Goal: Task Accomplishment & Management: Use online tool/utility

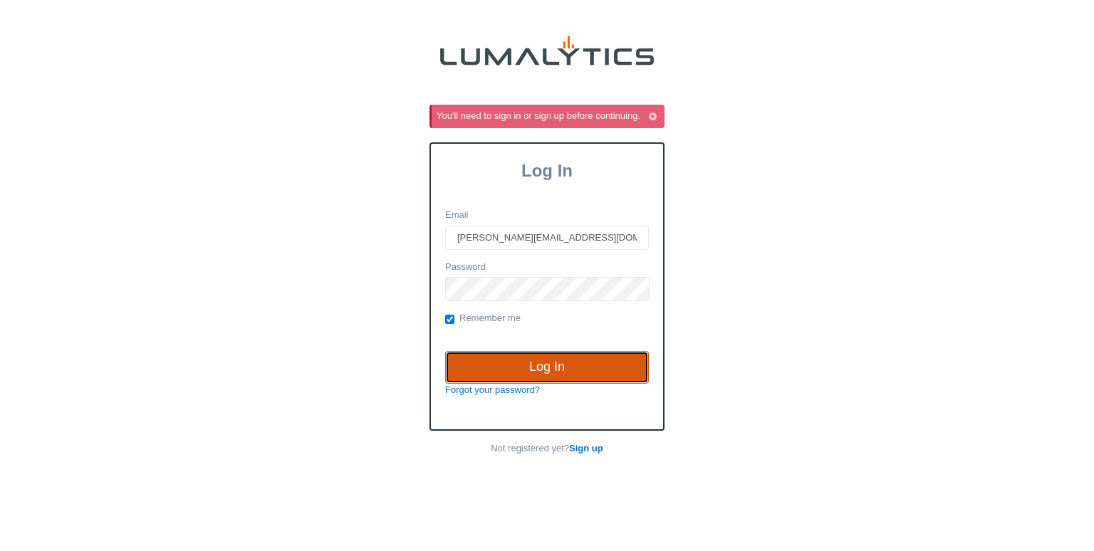
click at [493, 352] on input "Log In" at bounding box center [547, 367] width 204 height 33
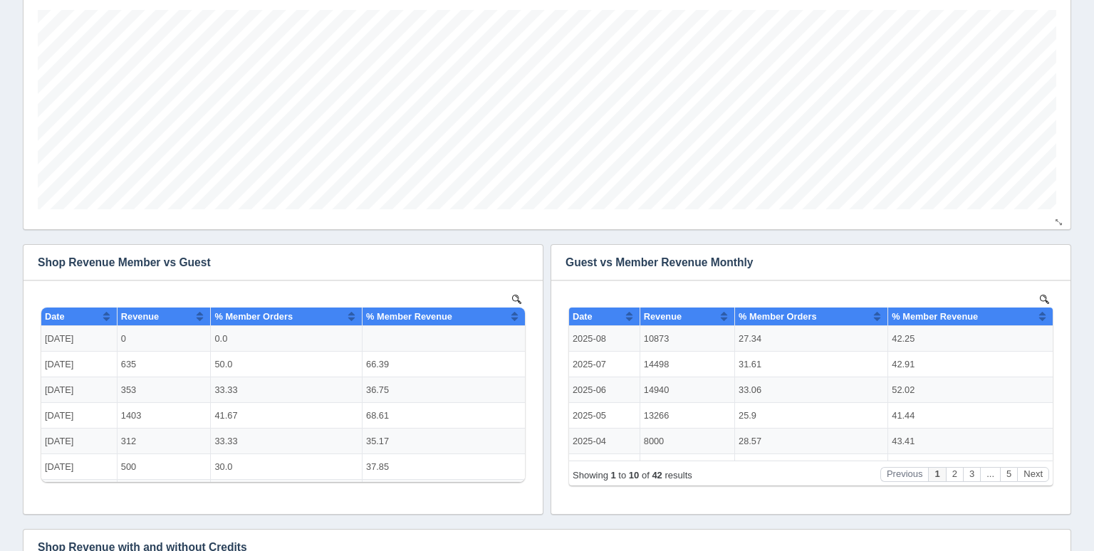
scroll to position [137, 0]
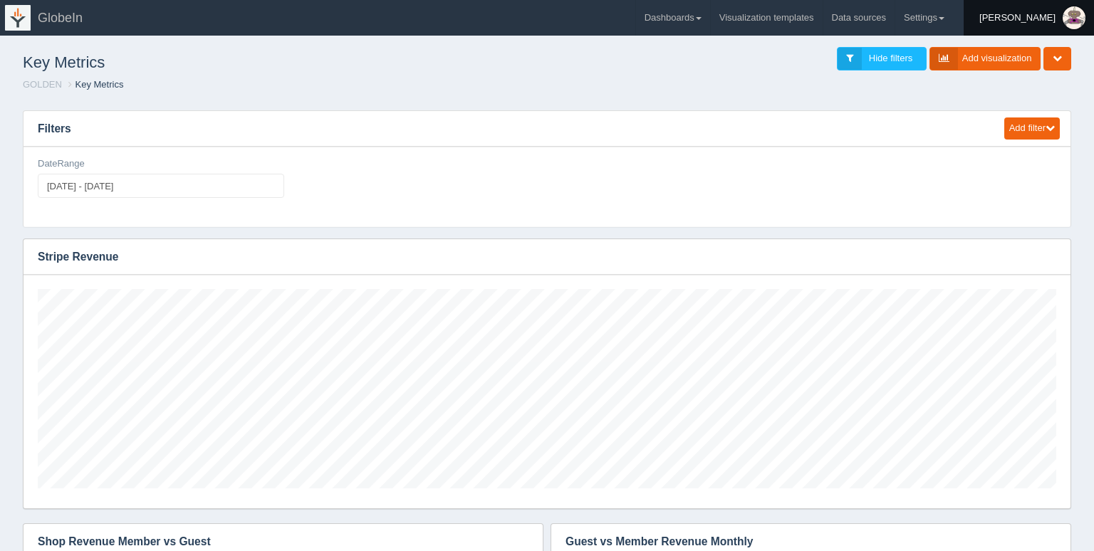
click at [1038, 20] on div "[PERSON_NAME]" at bounding box center [1017, 18] width 76 height 28
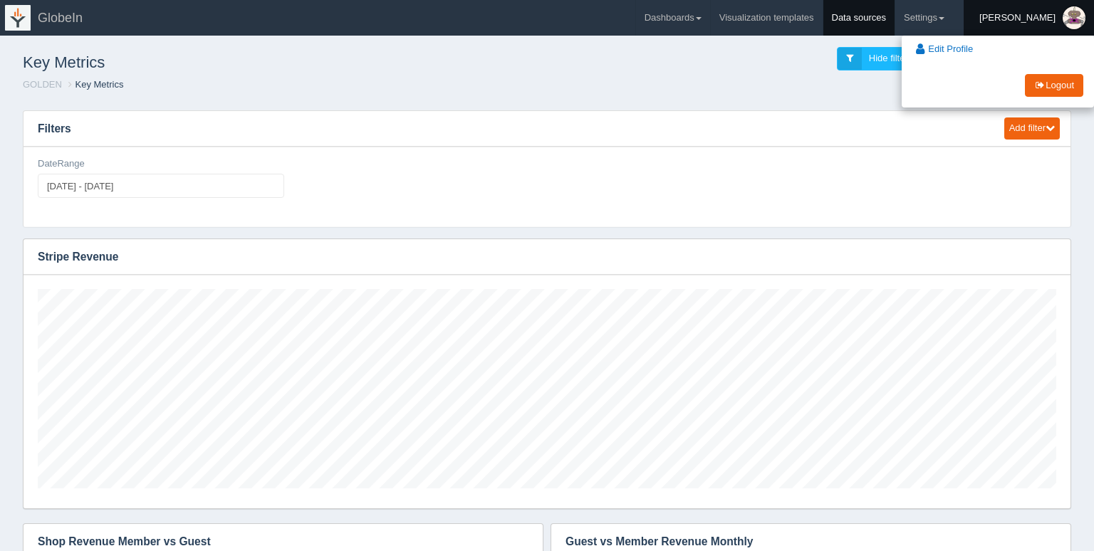
click at [895, 18] on link "Data sources" at bounding box center [859, 18] width 72 height 36
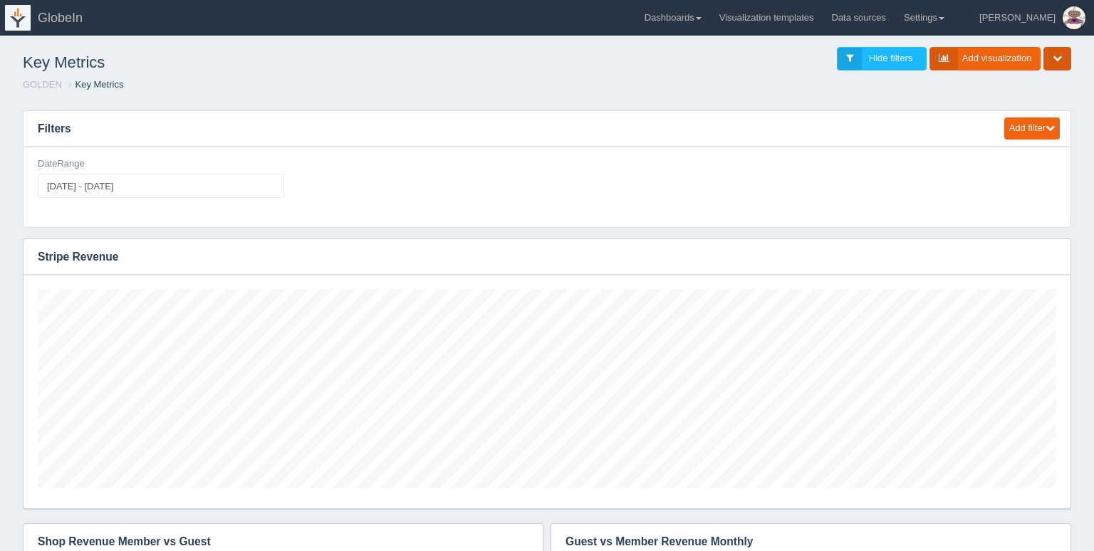
click at [1060, 60] on icon "button" at bounding box center [1056, 57] width 9 height 9
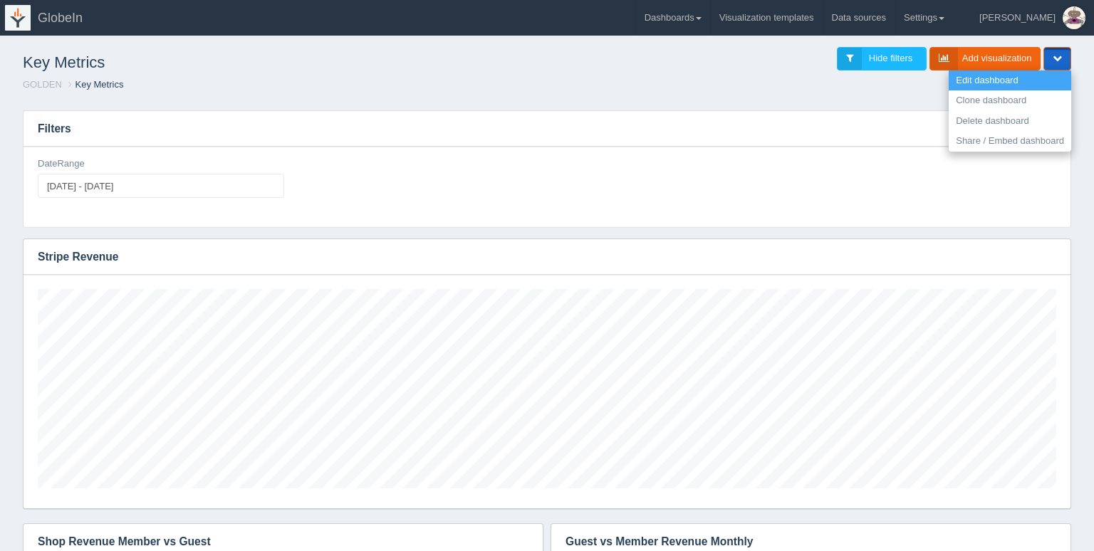
click at [1035, 79] on link "Edit dashboard" at bounding box center [1009, 80] width 122 height 21
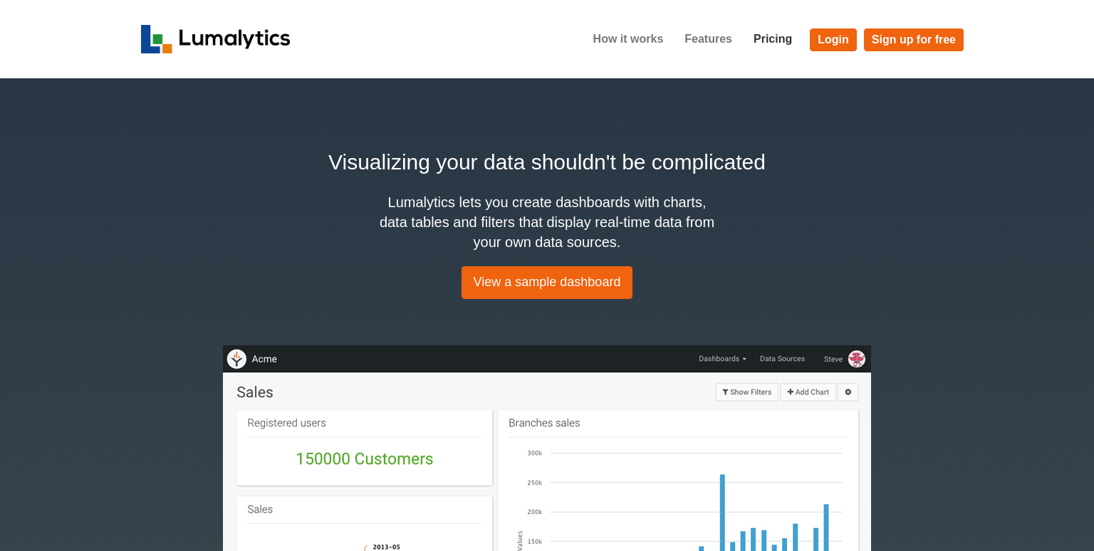
click at [778, 44] on link "Pricing" at bounding box center [773, 39] width 60 height 36
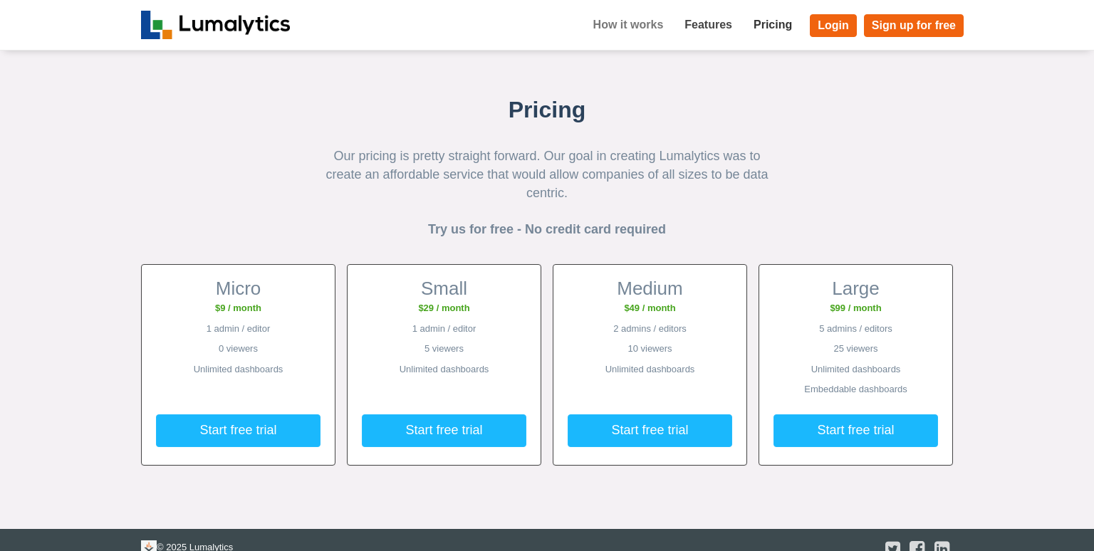
scroll to position [1591, 0]
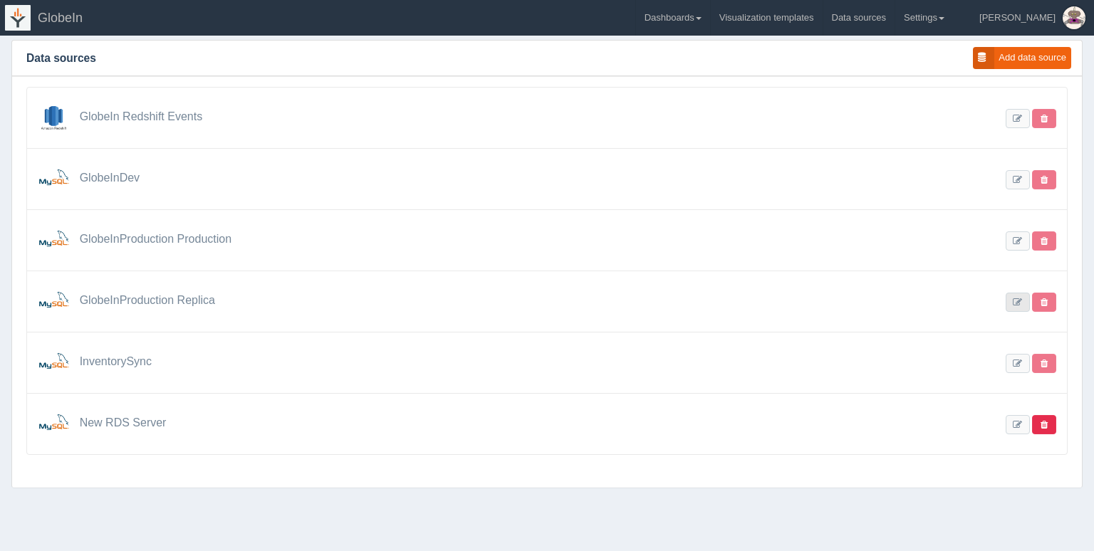
click at [1017, 305] on link at bounding box center [1017, 302] width 24 height 19
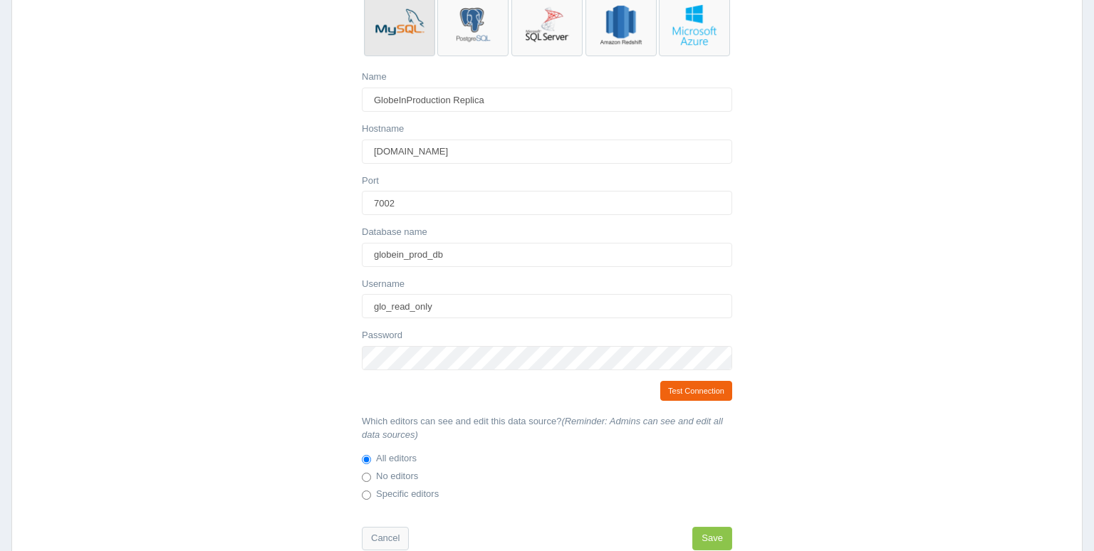
scroll to position [251, 0]
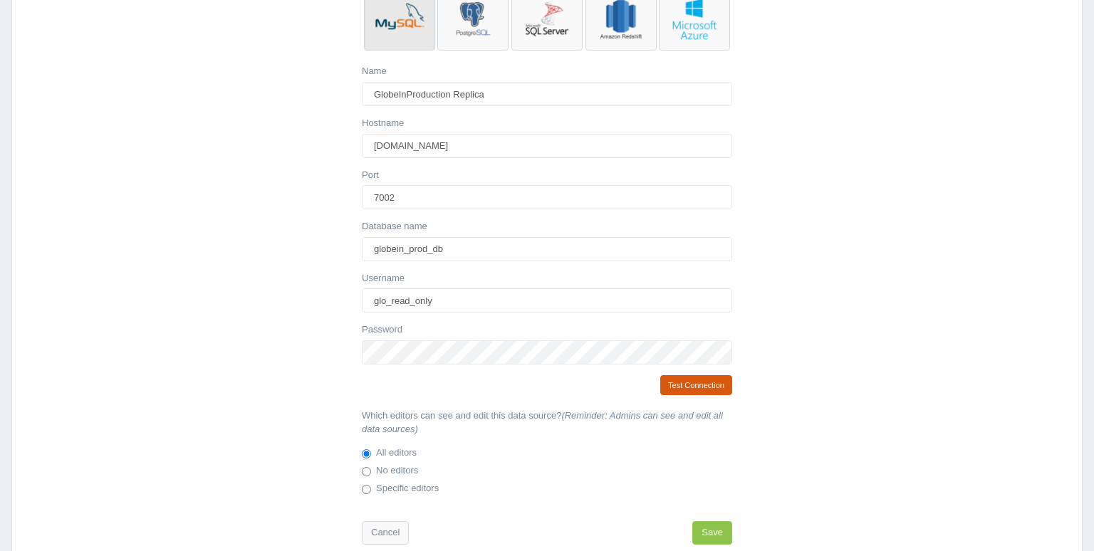
click at [672, 385] on link "Test Connection" at bounding box center [696, 385] width 72 height 21
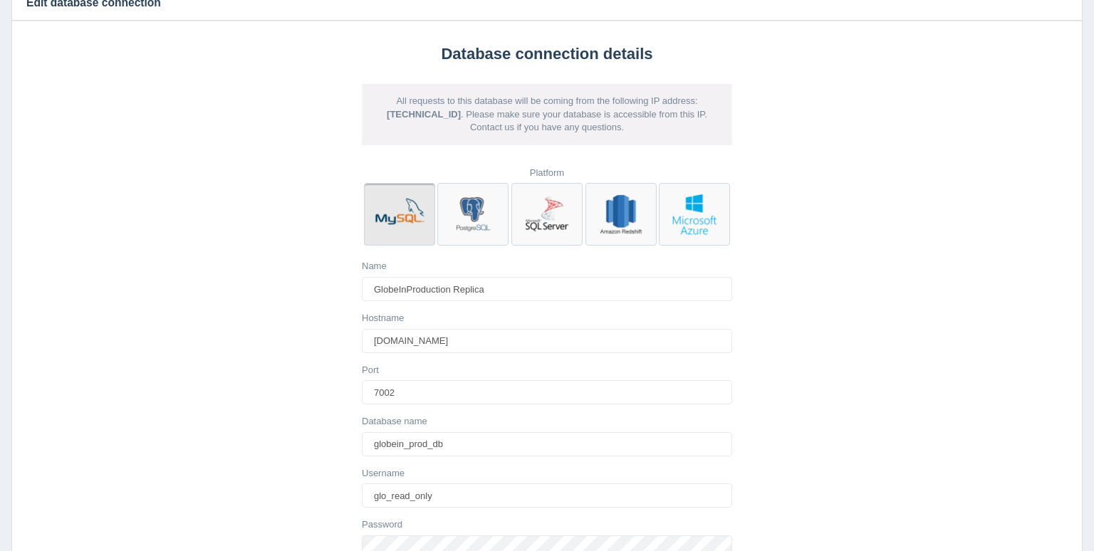
scroll to position [0, 0]
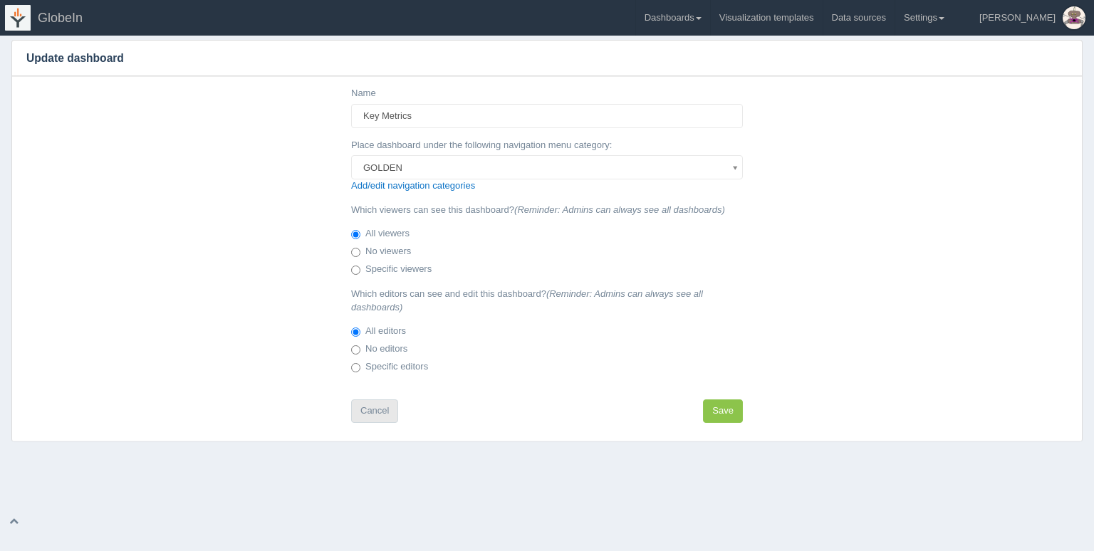
click at [389, 415] on link "Cancel" at bounding box center [374, 410] width 47 height 23
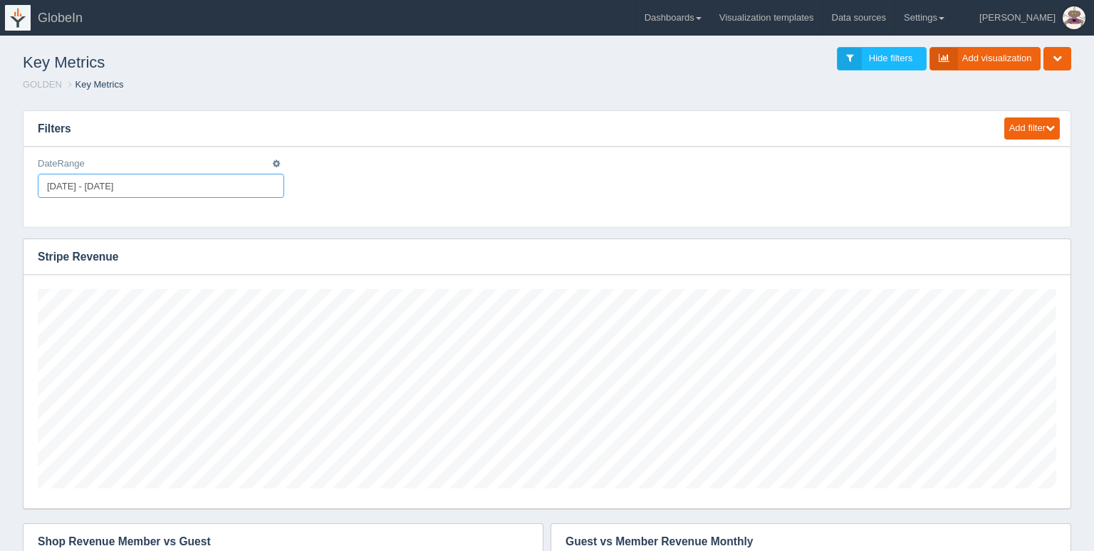
type input "2025-08-13"
type input "2025-08-21"
click at [166, 194] on input "2025-08-13 - 2025-08-21" at bounding box center [161, 186] width 246 height 24
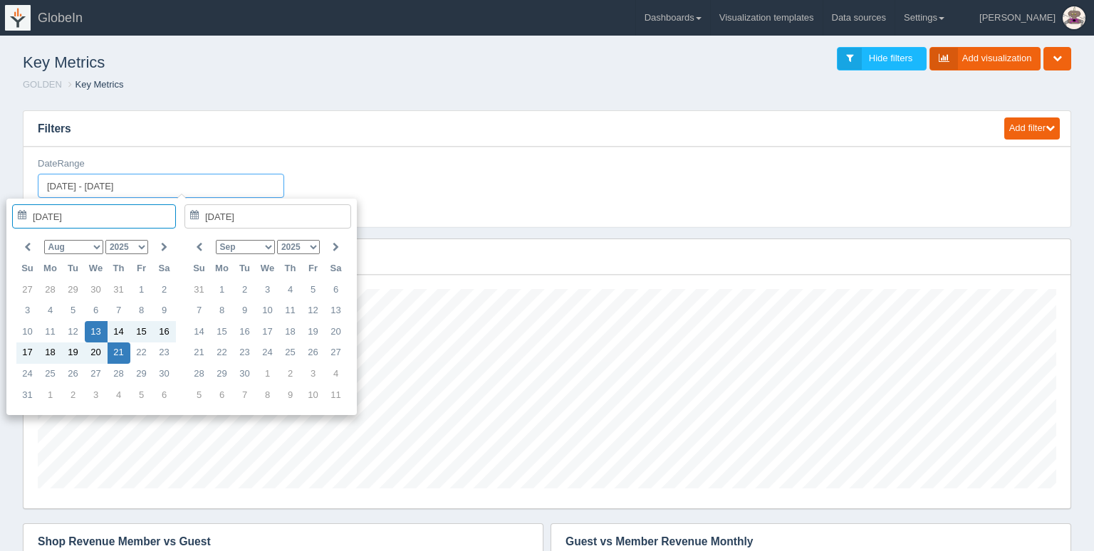
type input "2025-08-13"
type input "2025-08-21"
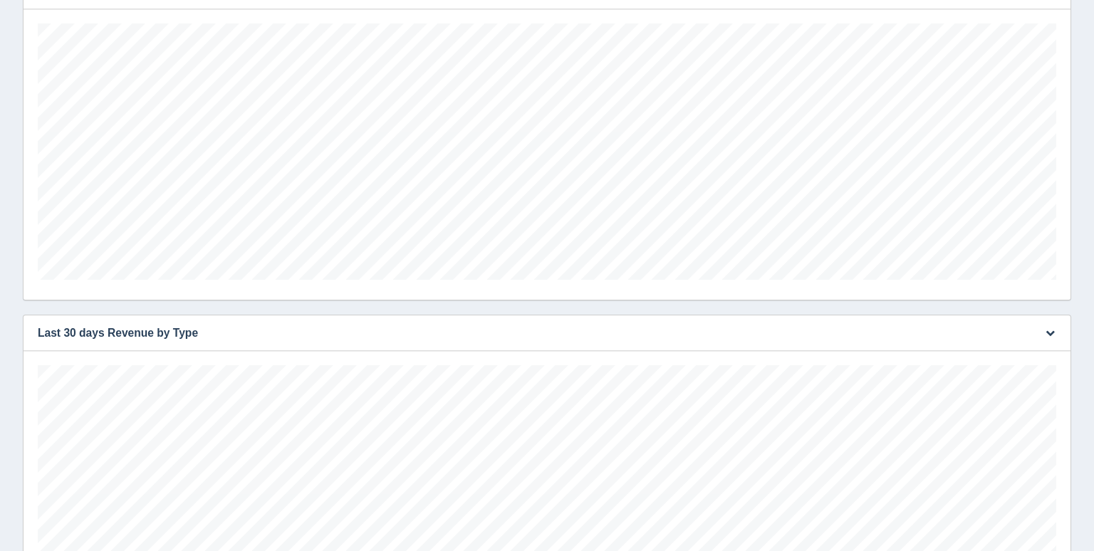
scroll to position [2726, 0]
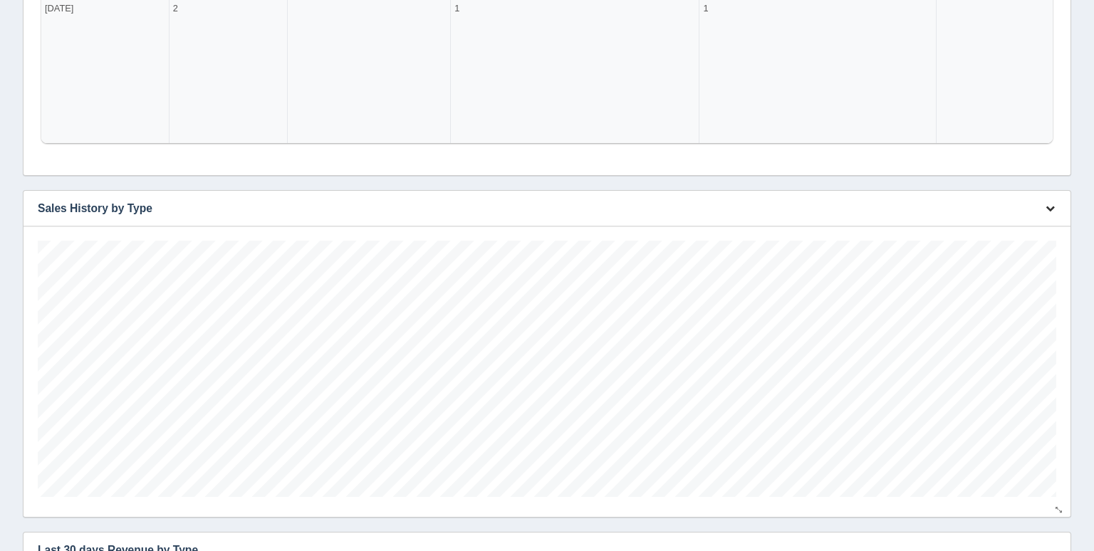
click at [1052, 211] on icon "button" at bounding box center [1049, 208] width 9 height 9
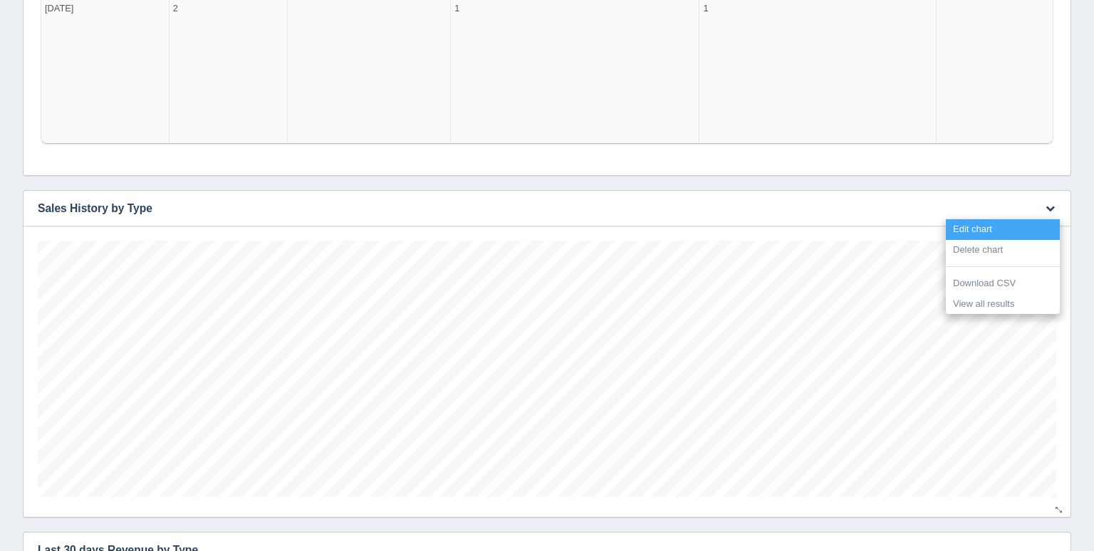
click at [1030, 224] on link "Edit chart" at bounding box center [1003, 229] width 114 height 21
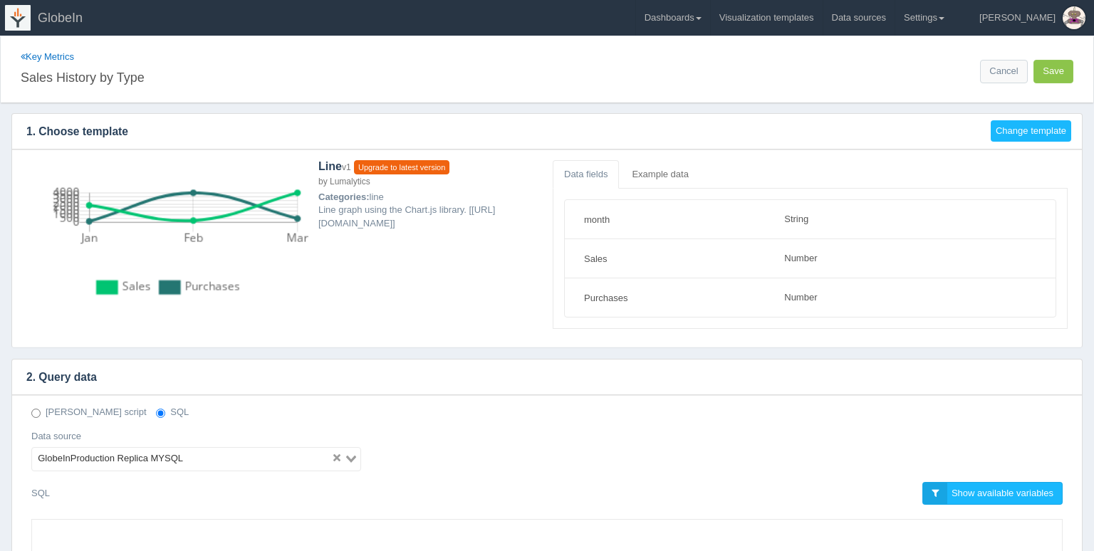
select select "string"
select select "number"
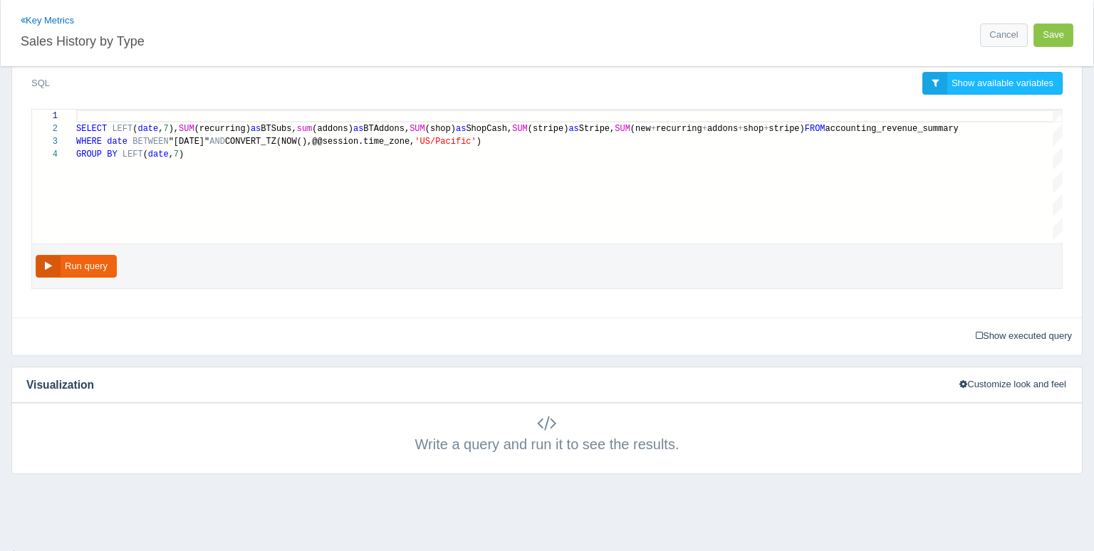
scroll to position [420, 0]
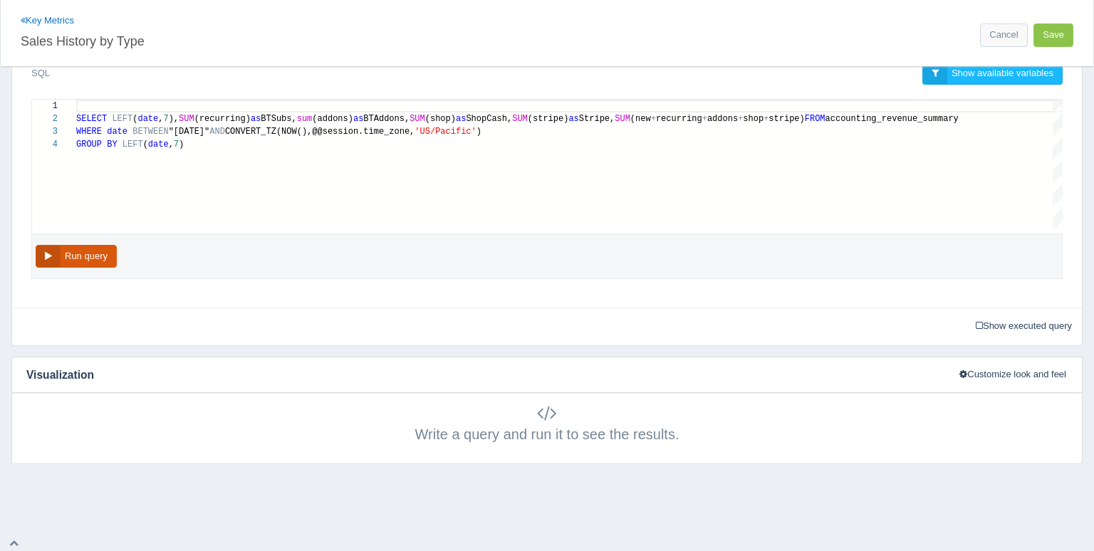
click at [80, 256] on button "Run query" at bounding box center [76, 256] width 81 height 23
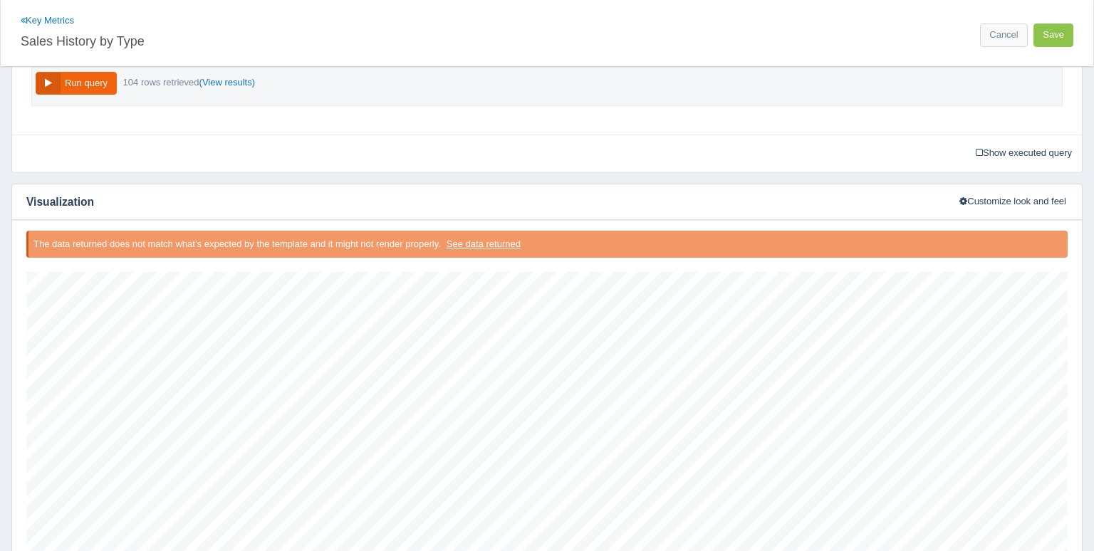
scroll to position [640, 0]
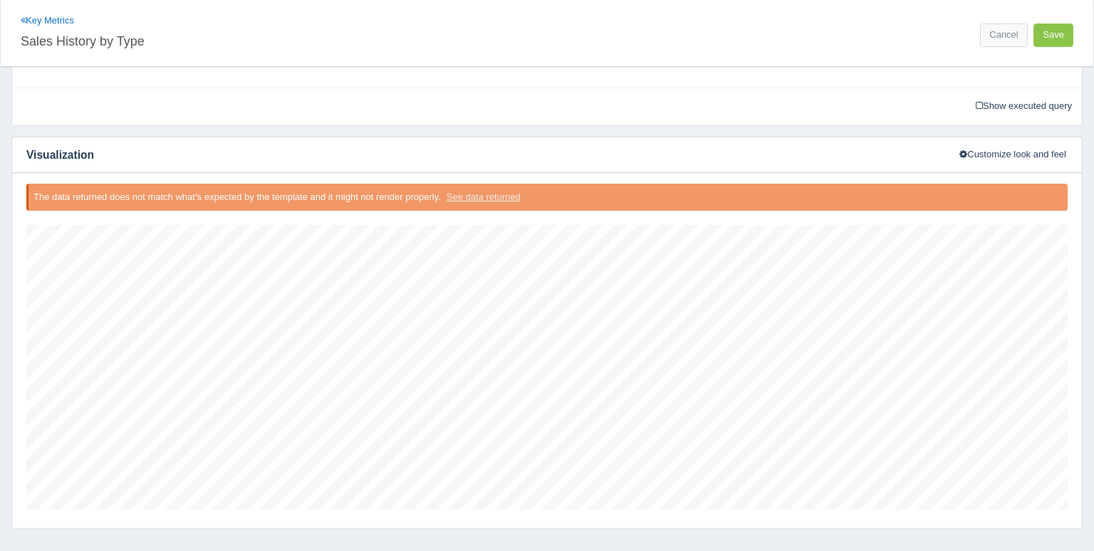
click at [504, 194] on button "See data returned" at bounding box center [483, 198] width 85 height 18
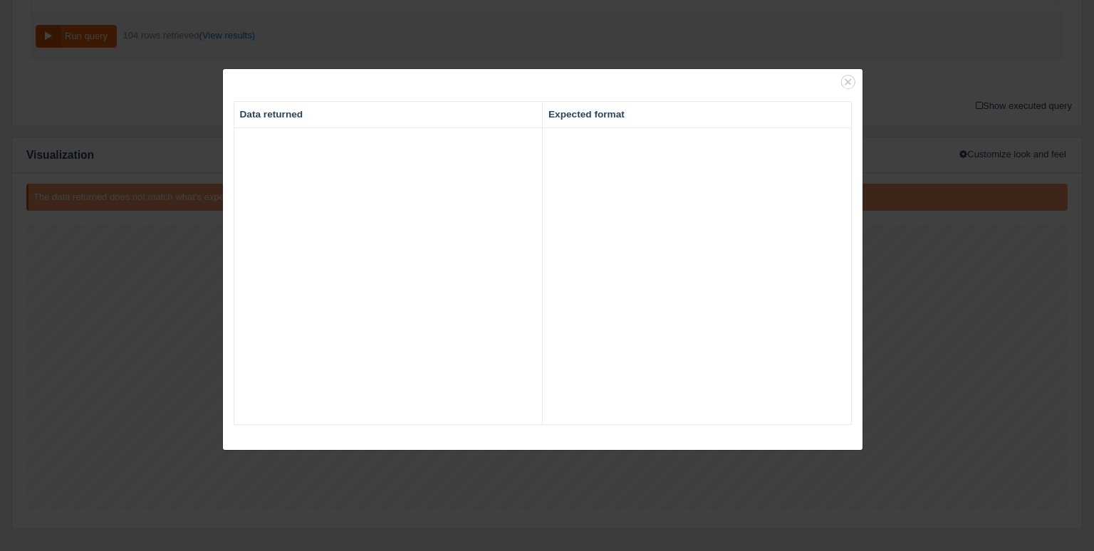
type textarea "[ { "LEFT(date,7)": "2017-01", "BTSubs": 198213.62963867188, "BTAddons": 21351,…"
type textarea "[ { "month": "Jan", "Sales": "2300", "Purchases": "122" }, { "month": "Feb", "S…"
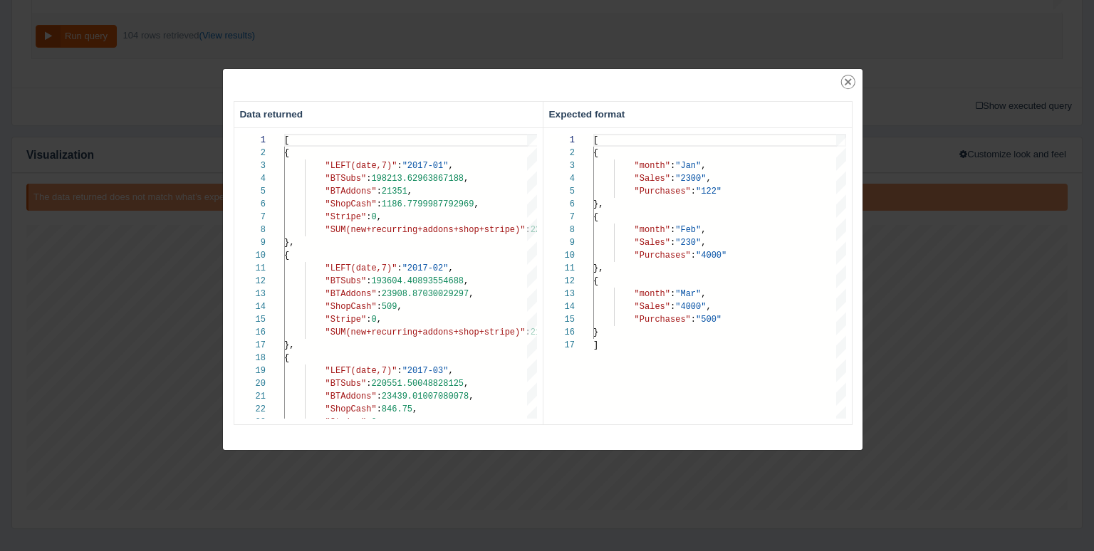
click at [848, 83] on icon "Close" at bounding box center [848, 82] width 20 height 20
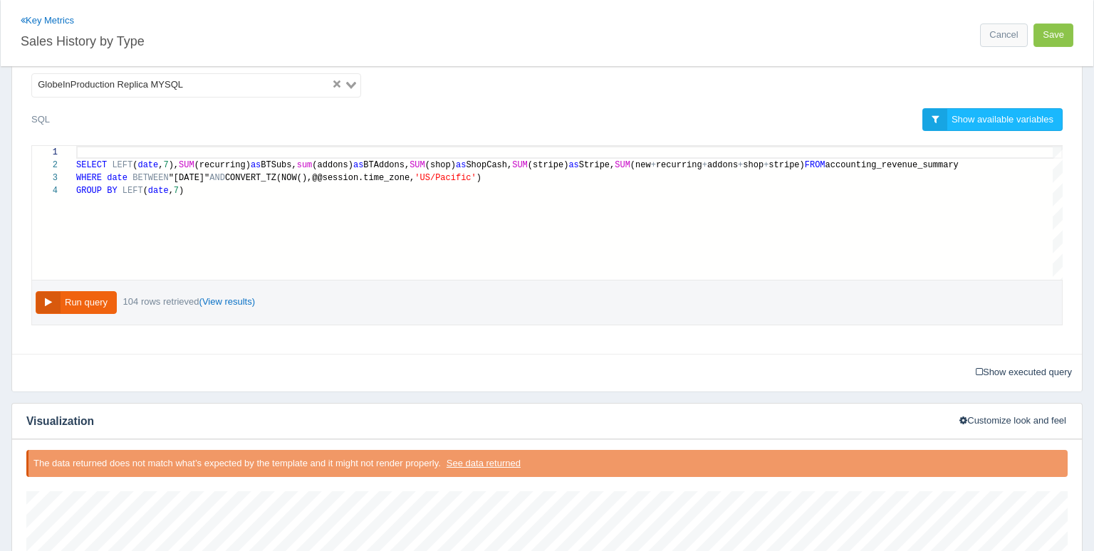
scroll to position [314, 0]
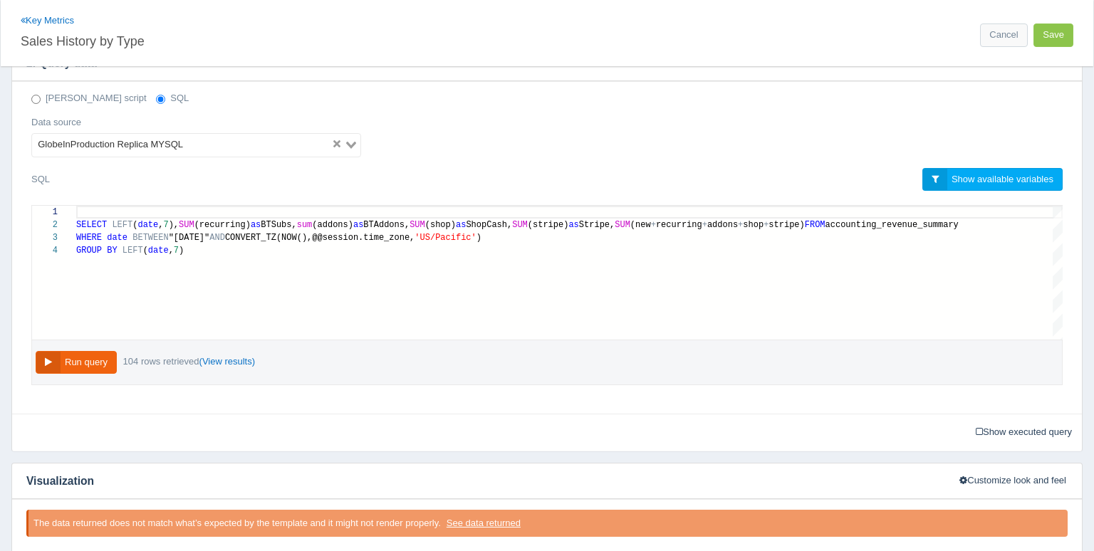
click at [934, 176] on link "Show available variables" at bounding box center [992, 179] width 140 height 23
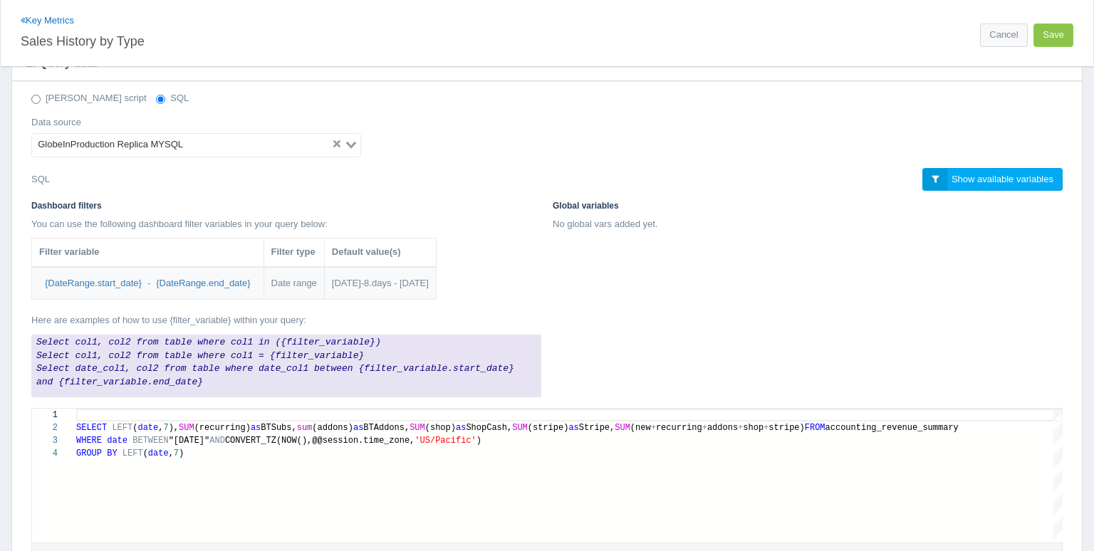
click at [934, 176] on link "Show available variables" at bounding box center [992, 179] width 140 height 23
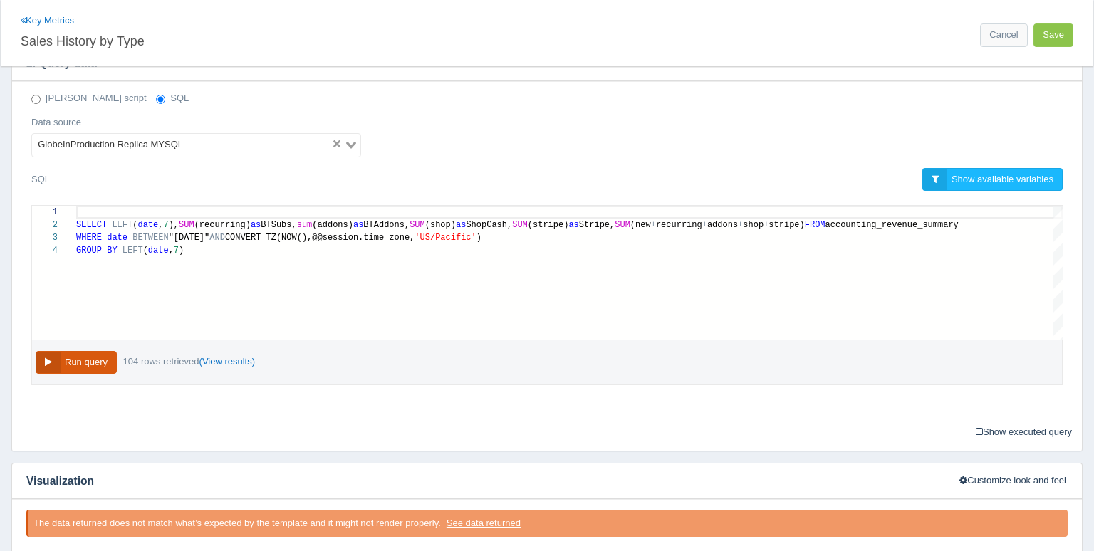
click at [94, 361] on button "Run query" at bounding box center [76, 362] width 81 height 23
click at [219, 360] on link "(View results)" at bounding box center [227, 361] width 56 height 11
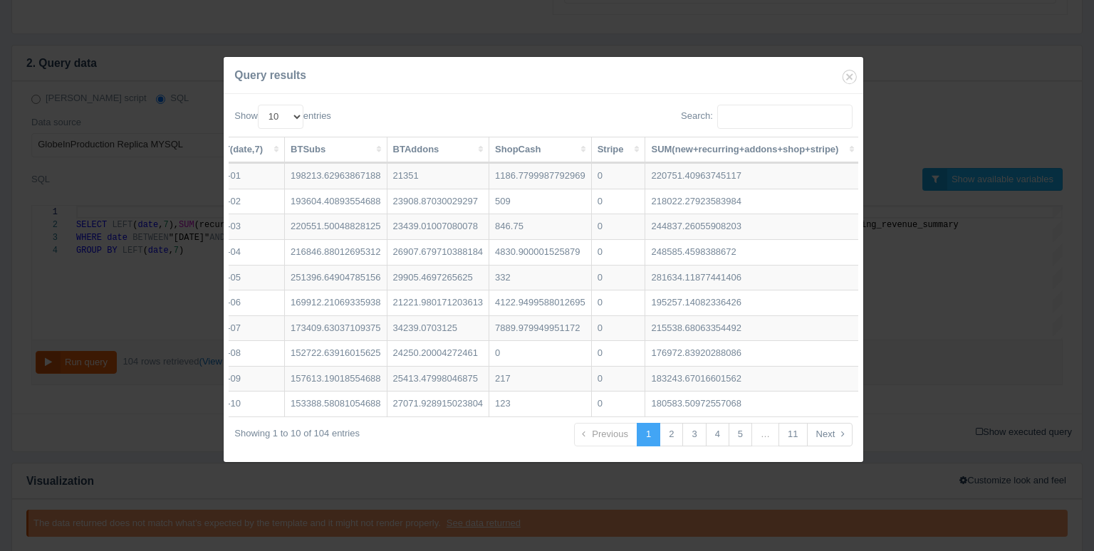
scroll to position [0, 0]
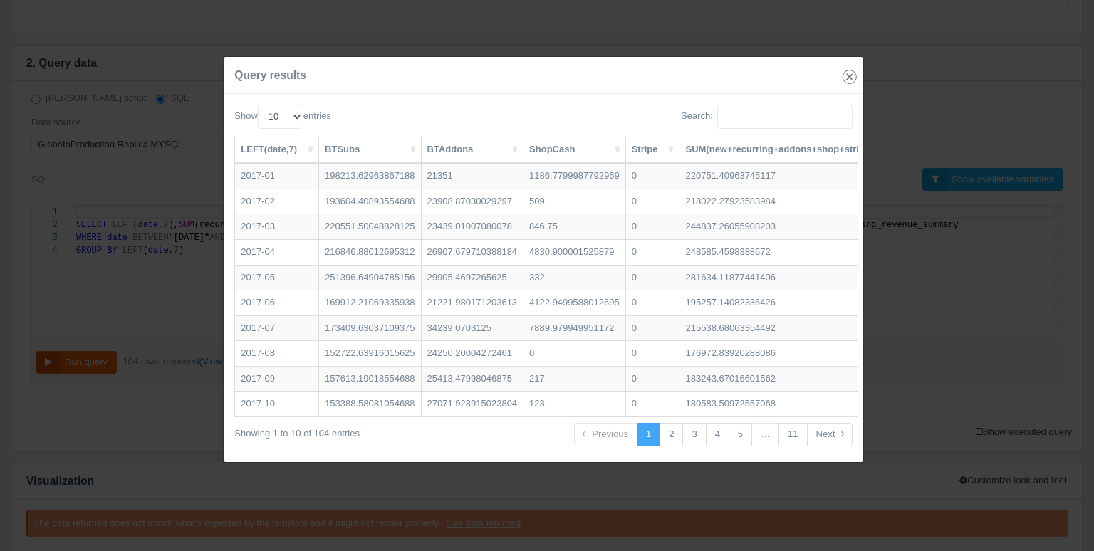
click at [847, 76] on icon "button" at bounding box center [849, 77] width 20 height 20
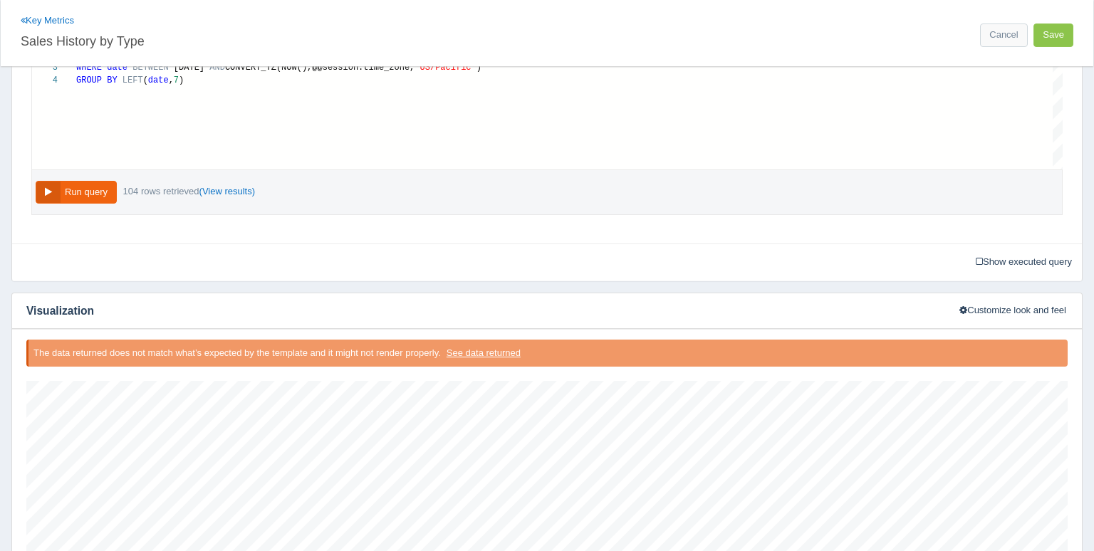
scroll to position [522, 0]
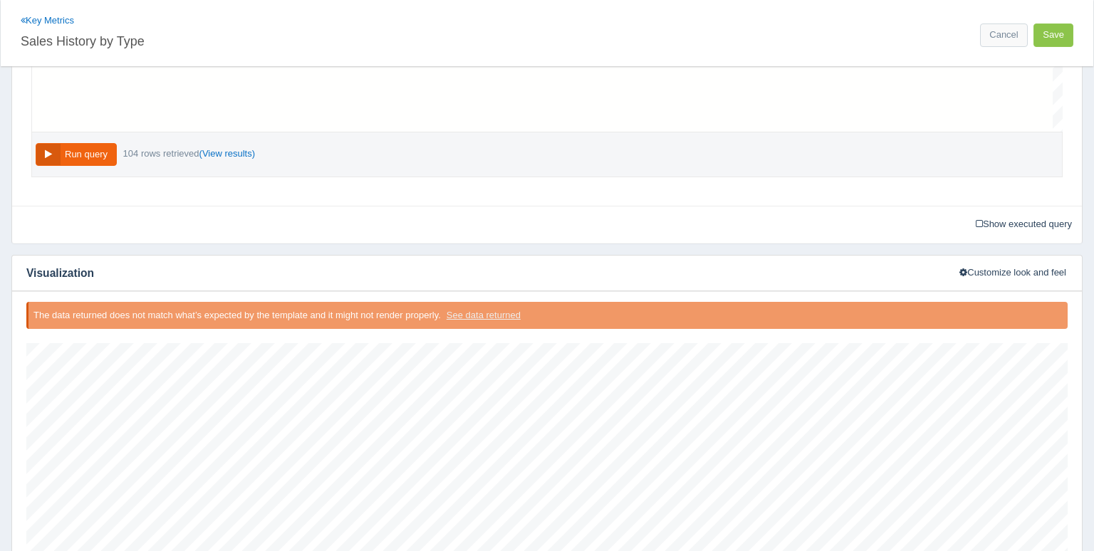
click at [493, 312] on button "See data returned" at bounding box center [483, 316] width 85 height 18
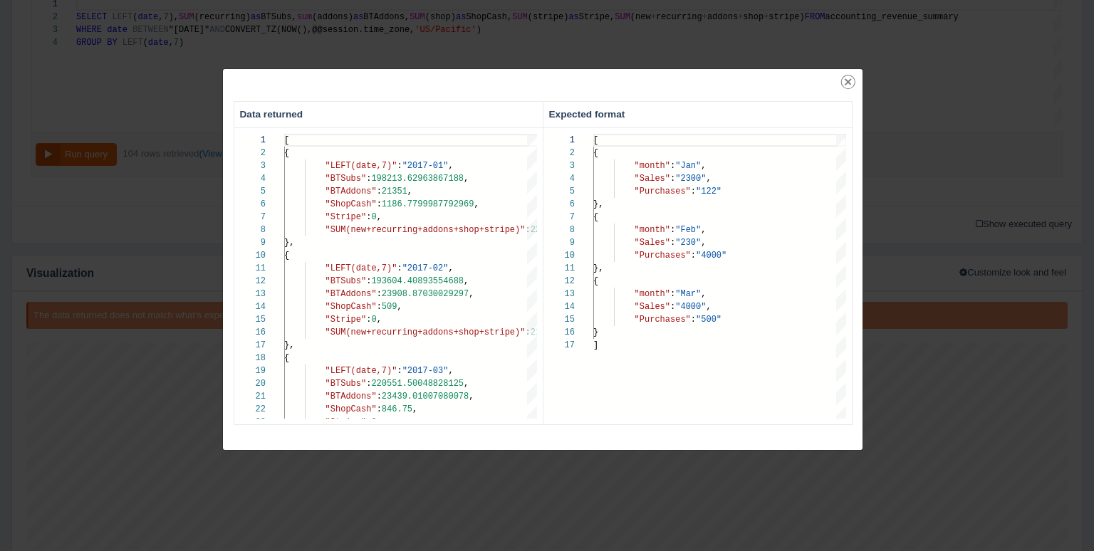
click at [852, 83] on icon "Close" at bounding box center [848, 82] width 20 height 20
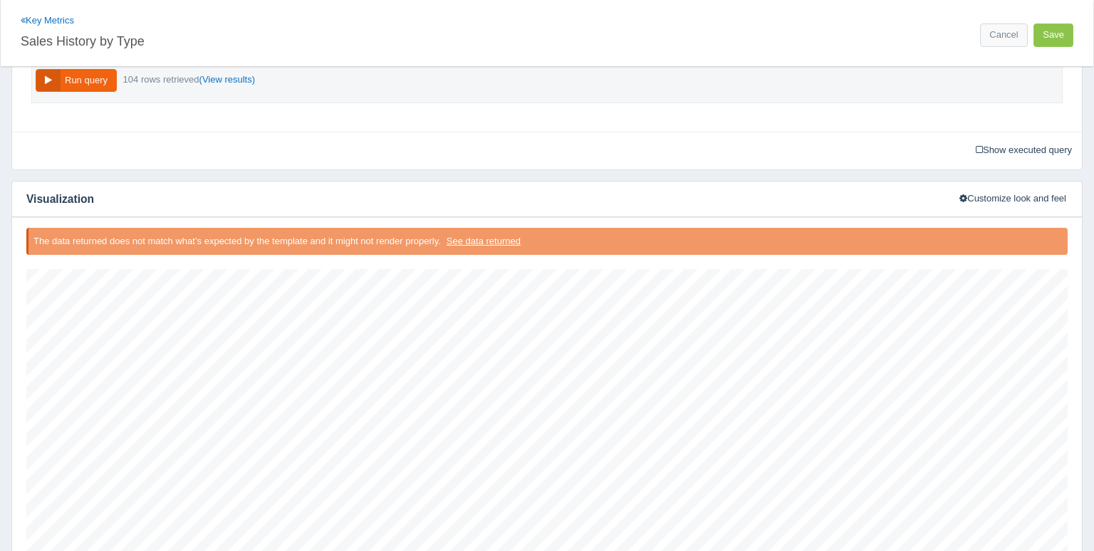
scroll to position [453, 0]
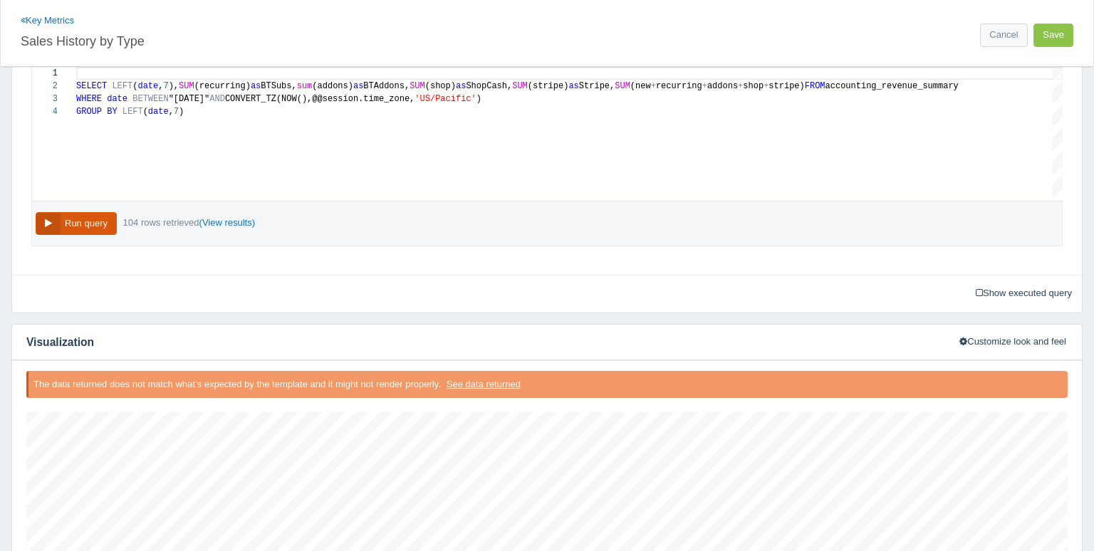
click at [91, 222] on button "Run query" at bounding box center [76, 223] width 81 height 23
click at [219, 221] on link "(View results)" at bounding box center [227, 222] width 56 height 11
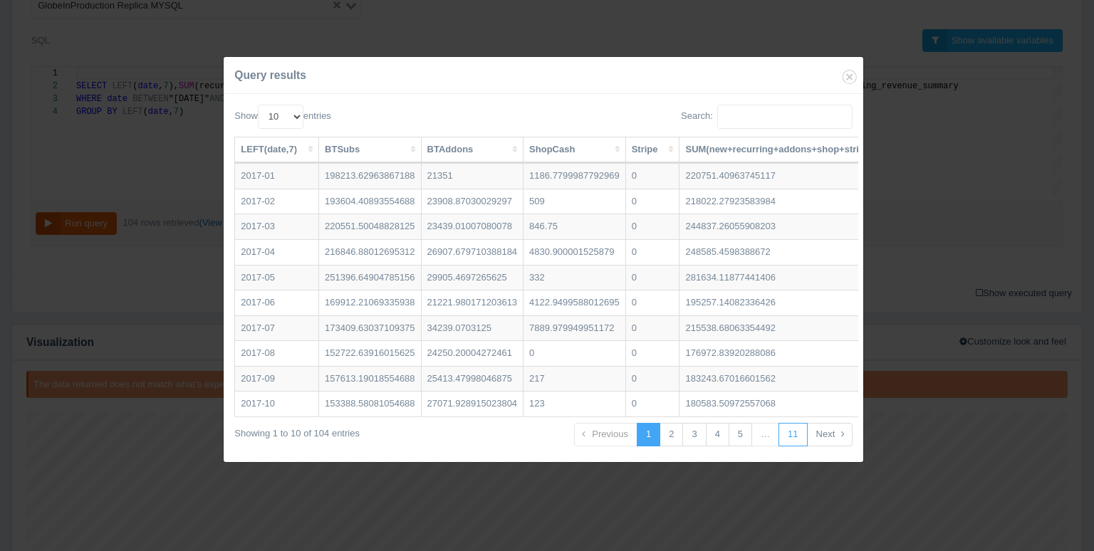
click at [796, 436] on link "11" at bounding box center [792, 434] width 28 height 23
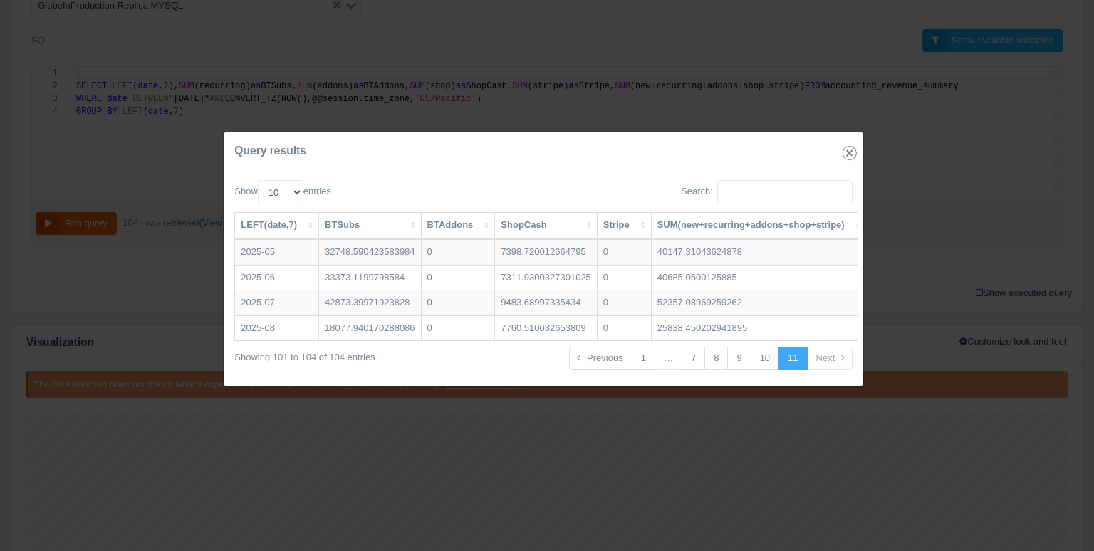
click at [847, 155] on icon "button" at bounding box center [849, 153] width 20 height 20
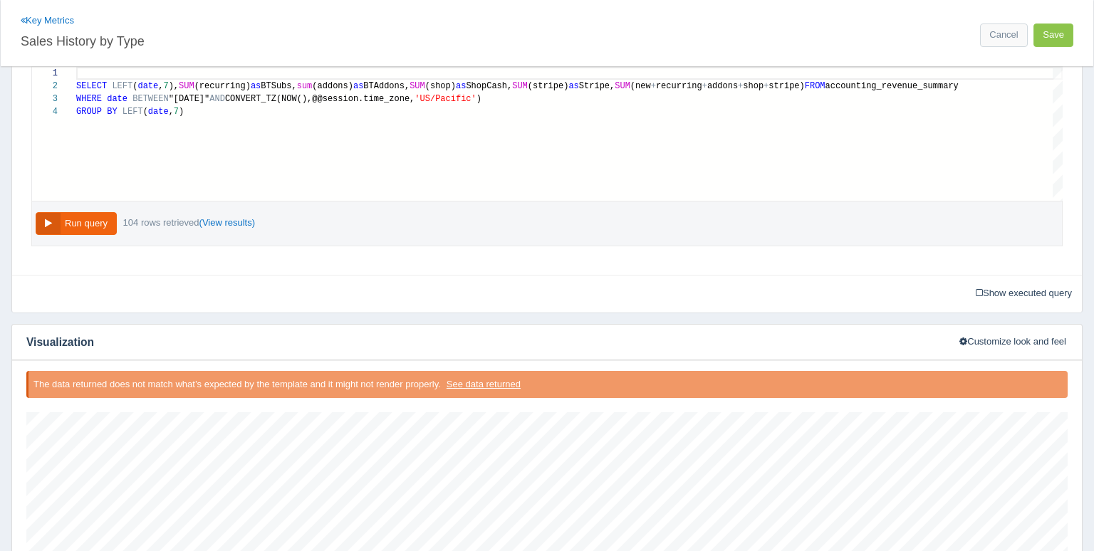
click at [933, 87] on span "accounting_revenue_summary" at bounding box center [891, 86] width 133 height 10
click at [215, 83] on div "1 2 3 4 SELECT LEFT ( date , 7 ), SUM (recurring) as BTSubs, sum (addons) as BT…" at bounding box center [547, 134] width 1030 height 134
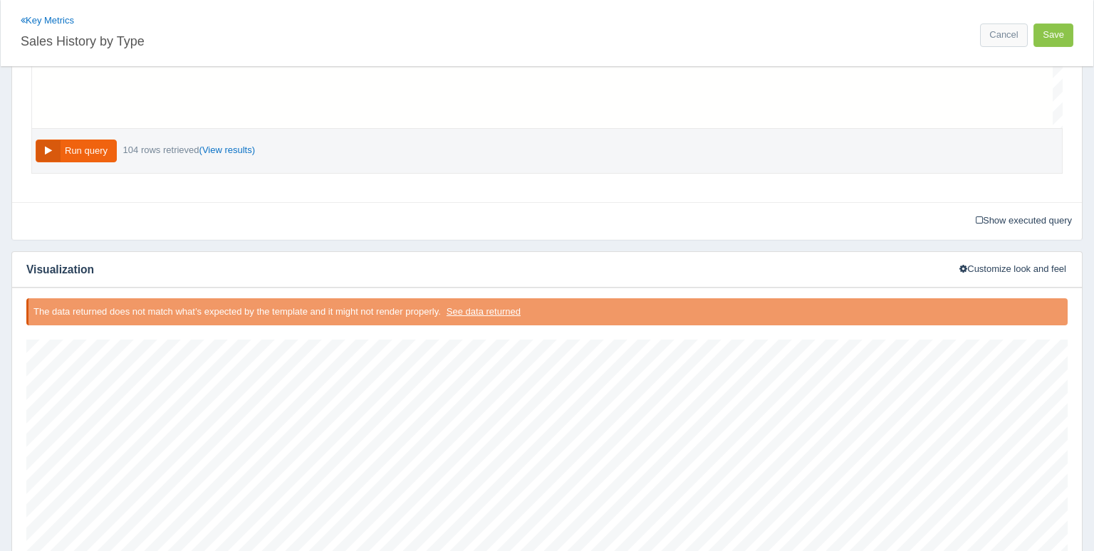
scroll to position [706, 0]
